Goal: Task Accomplishment & Management: Manage account settings

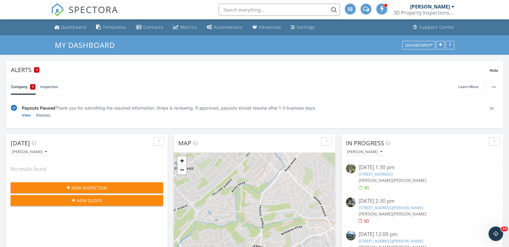
click at [381, 207] on link "56 Sicard St, New Brunswick, NJ 08901" at bounding box center [391, 207] width 65 height 5
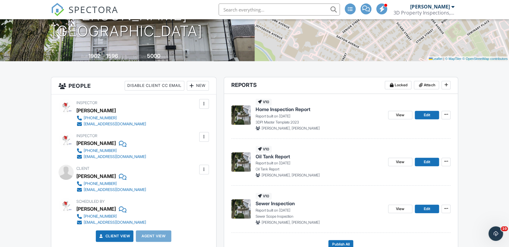
scroll to position [115, 0]
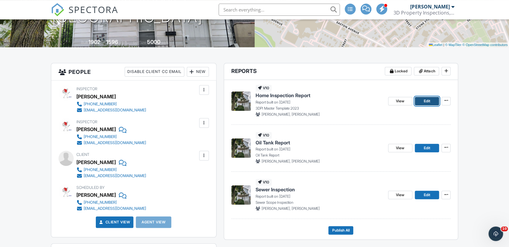
click at [422, 102] on link "Edit" at bounding box center [427, 101] width 24 height 8
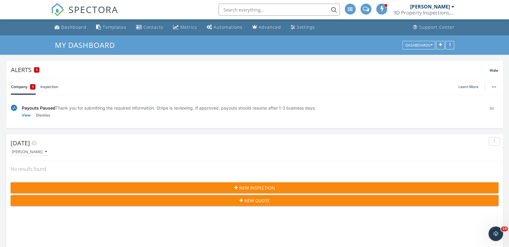
scroll to position [1643, 509]
click at [78, 24] on link "Dashboard" at bounding box center [70, 27] width 37 height 11
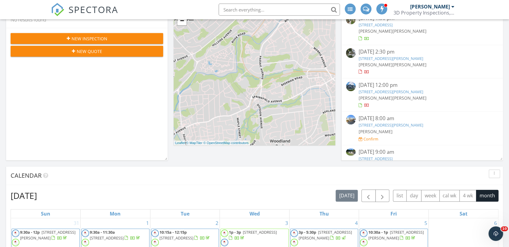
scroll to position [148, 0]
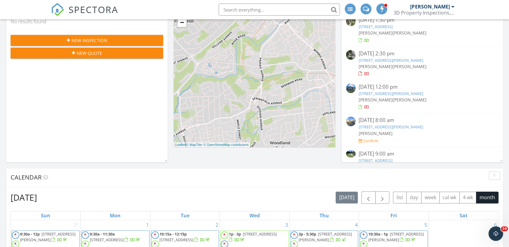
click at [406, 62] on link "[STREET_ADDRESS][PERSON_NAME]" at bounding box center [391, 60] width 65 height 5
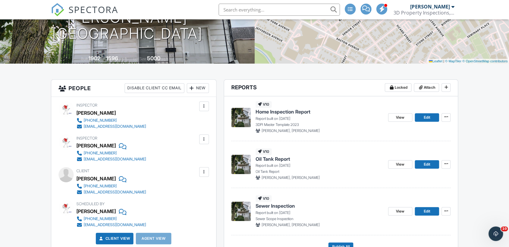
scroll to position [103, 0]
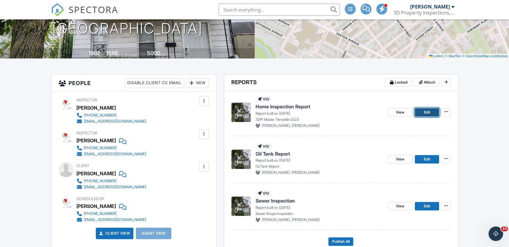
click at [425, 112] on span "Edit" at bounding box center [427, 112] width 6 height 6
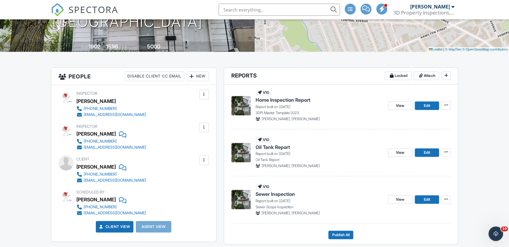
scroll to position [131, 0]
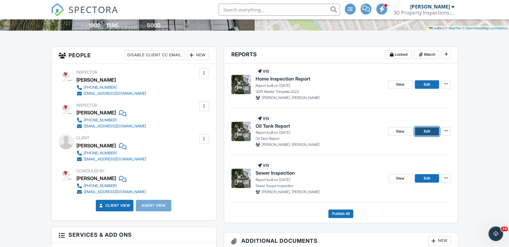
click at [425, 133] on span "Edit" at bounding box center [427, 132] width 6 height 6
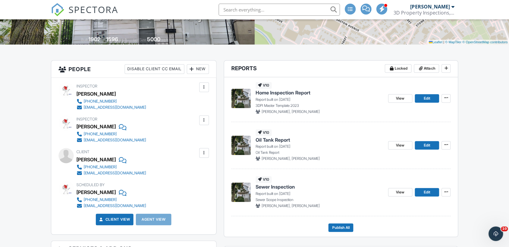
scroll to position [120, 0]
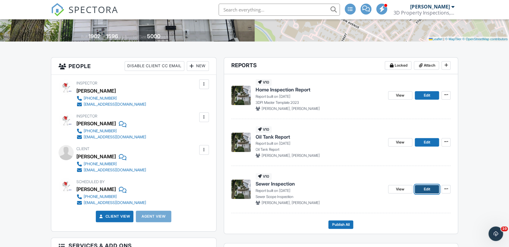
click at [425, 191] on span "Edit" at bounding box center [427, 189] width 6 height 6
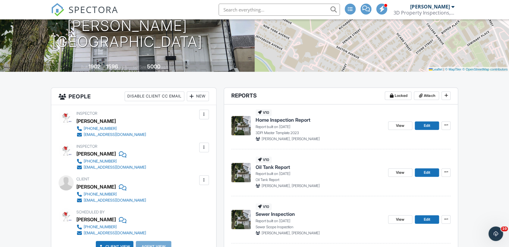
scroll to position [114, 0]
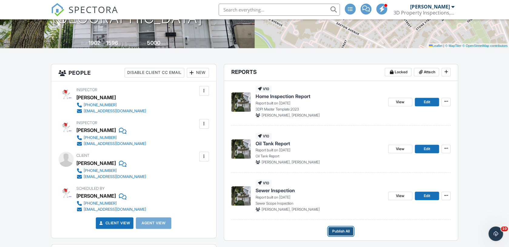
click at [347, 231] on span "Publish All" at bounding box center [341, 232] width 18 height 6
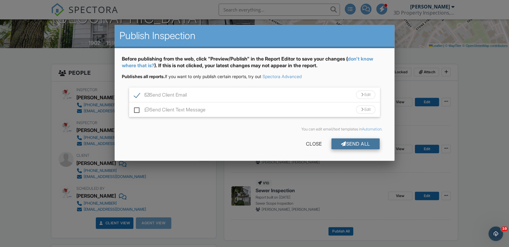
click at [363, 145] on div "Send All" at bounding box center [355, 144] width 49 height 11
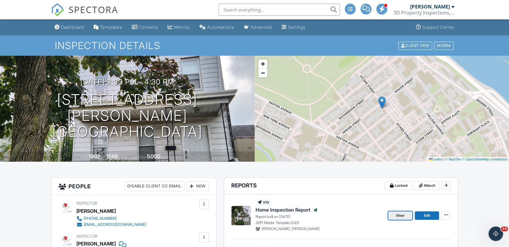
click at [391, 219] on link "View" at bounding box center [400, 216] width 24 height 8
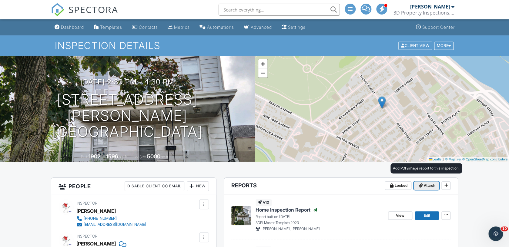
click at [423, 188] on span at bounding box center [421, 186] width 6 height 6
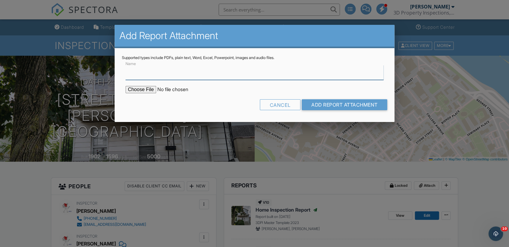
click at [180, 75] on input "Name" at bounding box center [255, 72] width 258 height 15
type input "Wood Destroying Insect Report"
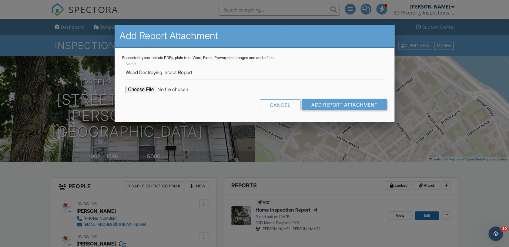
click at [133, 90] on input "file" at bounding box center [177, 89] width 103 height 7
type input "C:\fakepath\56-sicard-street-2025-09-28-X-Jexx.pdf"
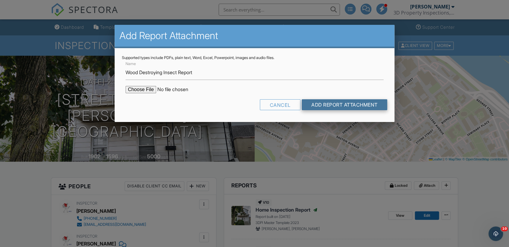
click at [330, 106] on input "Add Report Attachment" at bounding box center [345, 104] width 86 height 11
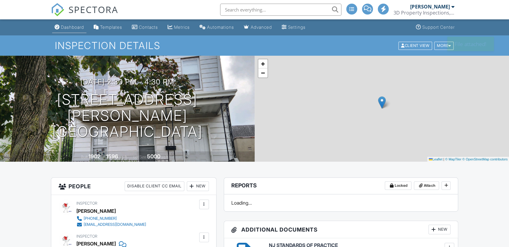
click at [82, 29] on div "Dashboard" at bounding box center [72, 27] width 23 height 5
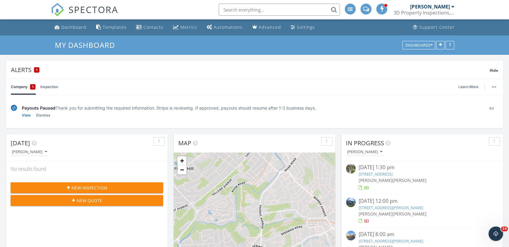
click at [395, 209] on link "[STREET_ADDRESS][PERSON_NAME]" at bounding box center [391, 207] width 65 height 5
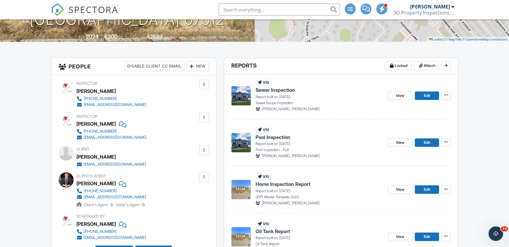
scroll to position [123, 0]
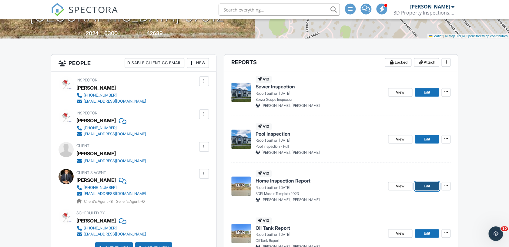
click at [432, 184] on link "Edit" at bounding box center [427, 186] width 24 height 8
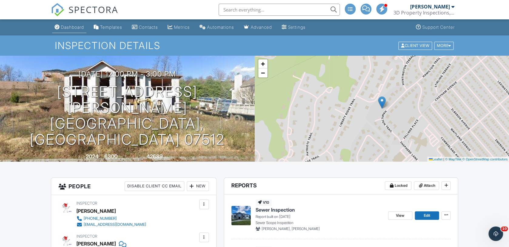
click at [70, 28] on div "Dashboard" at bounding box center [72, 27] width 23 height 5
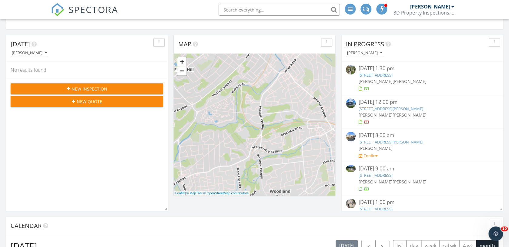
click at [416, 111] on link "125 Hamilton Trail, Totowa, NJ 07512" at bounding box center [391, 108] width 65 height 5
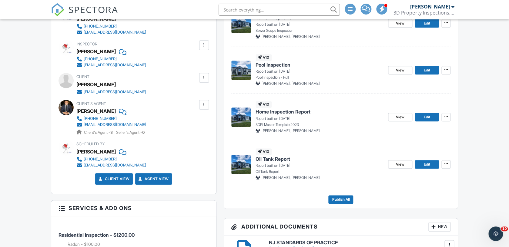
scroll to position [191, 0]
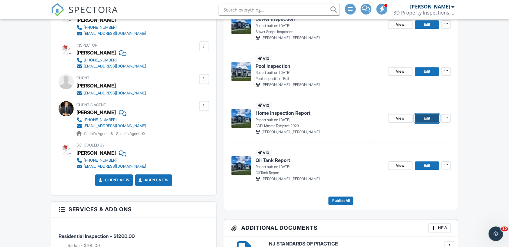
click at [433, 116] on link "Edit" at bounding box center [427, 118] width 24 height 8
